Goal: Find specific page/section: Find specific page/section

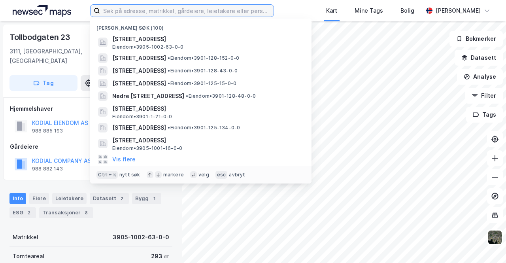
click at [177, 9] on input at bounding box center [187, 11] width 174 height 12
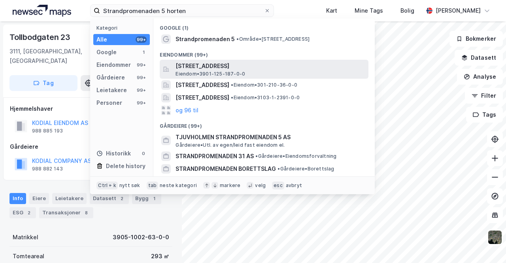
click at [216, 68] on span "[STREET_ADDRESS]" at bounding box center [271, 65] width 190 height 9
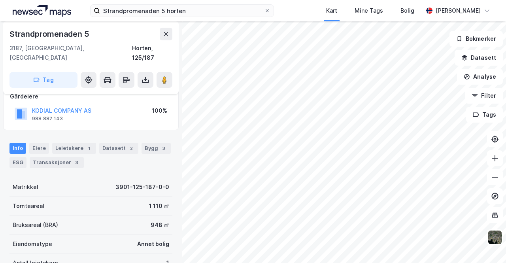
scroll to position [54, 0]
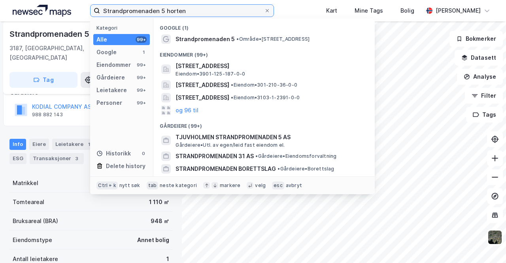
click at [168, 11] on input "Strandpromenaden 5 horten" at bounding box center [182, 11] width 164 height 12
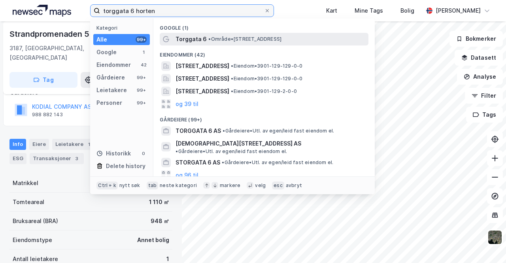
type input "torggata 6 horten"
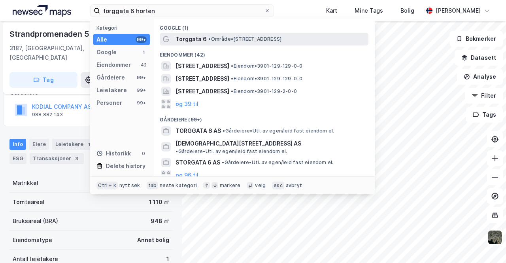
click at [209, 39] on span "•" at bounding box center [210, 39] width 2 height 6
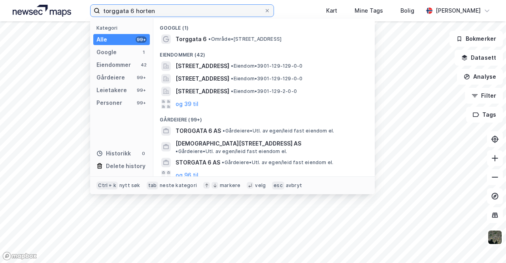
click at [173, 10] on input "torggata 6 horten" at bounding box center [182, 11] width 164 height 12
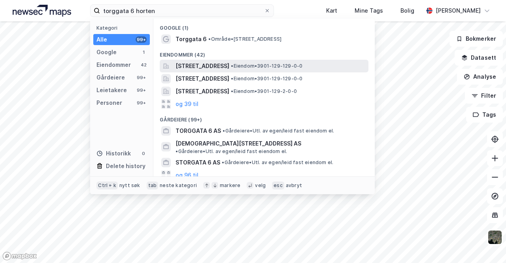
click at [206, 67] on span "[STREET_ADDRESS]" at bounding box center [203, 65] width 54 height 9
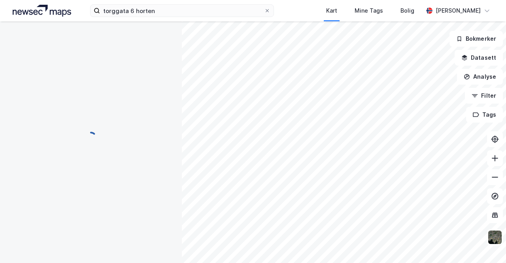
scroll to position [54, 0]
